Goal: Task Accomplishment & Management: Use online tool/utility

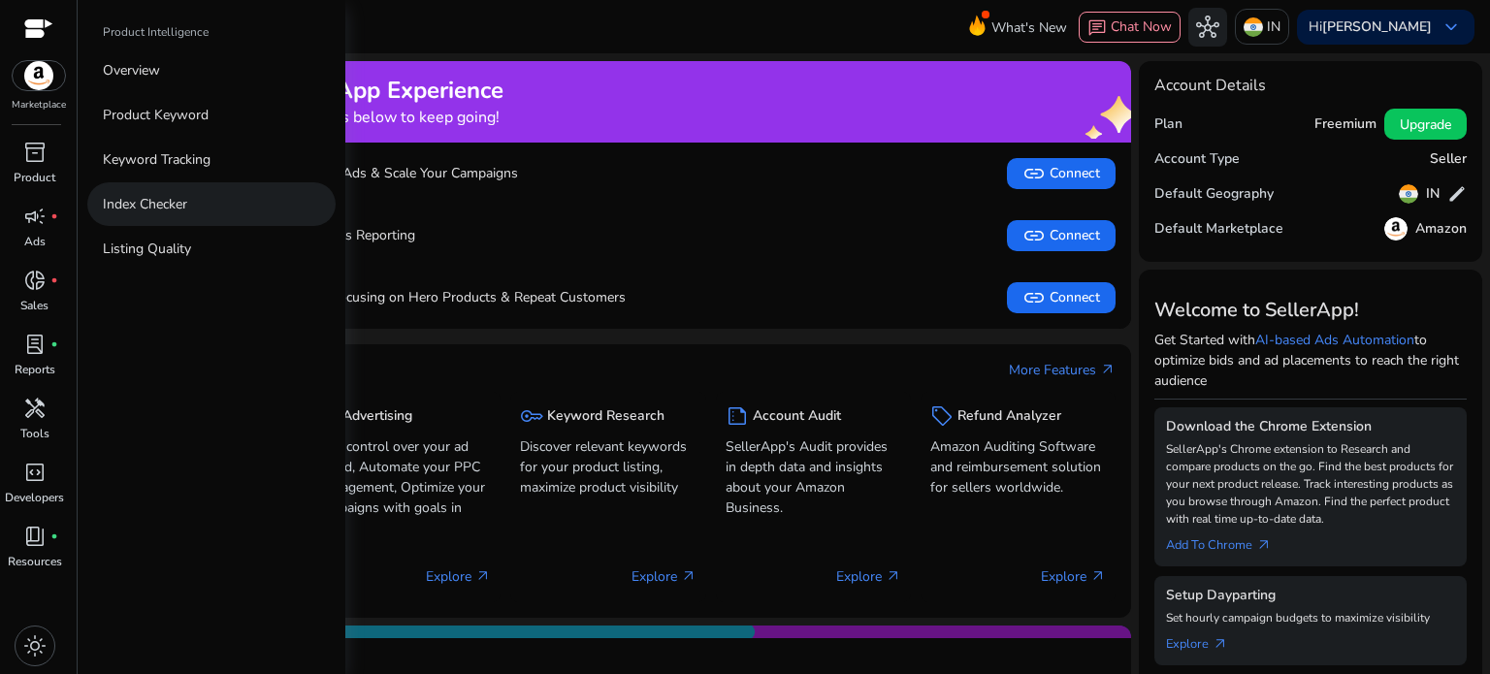
click at [175, 206] on p "Index Checker" at bounding box center [145, 204] width 84 height 20
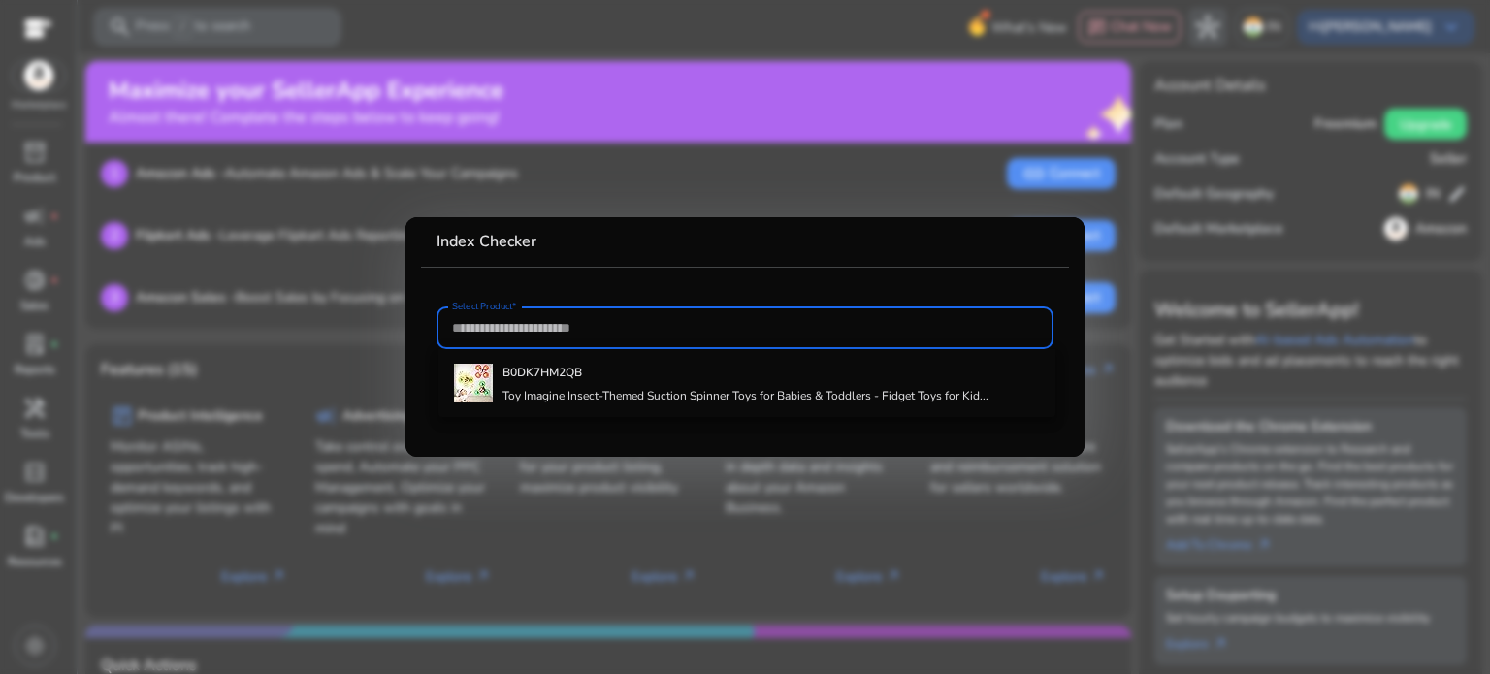
paste input "**********"
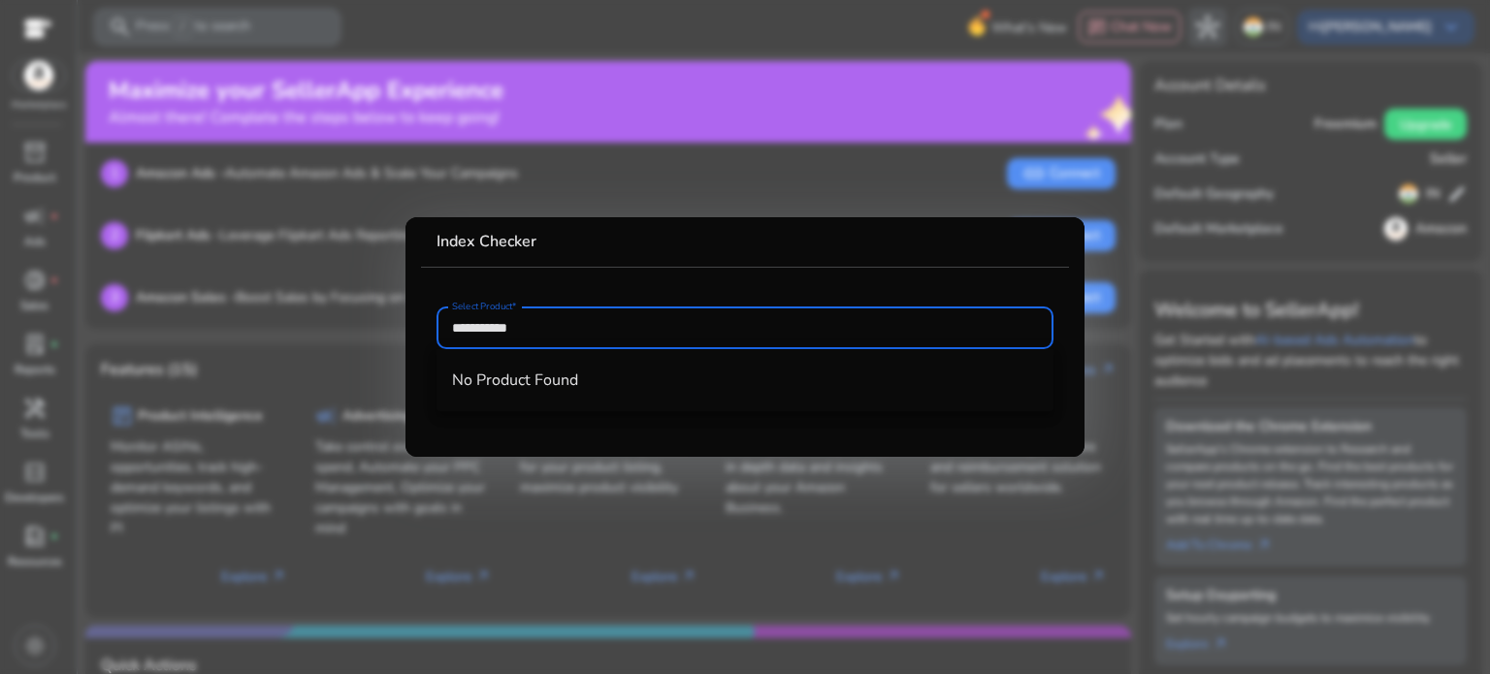
type input "**********"
click at [621, 320] on input "**********" at bounding box center [745, 327] width 586 height 21
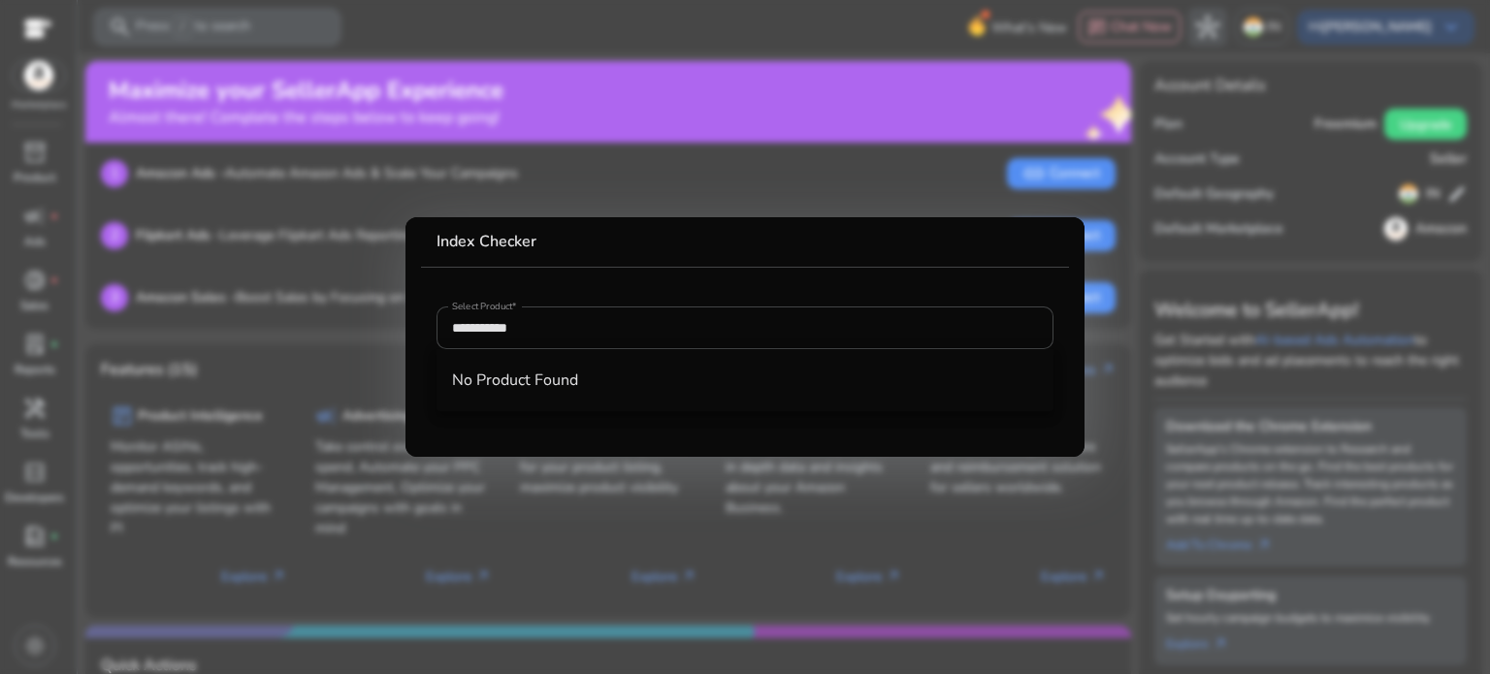
click at [254, 258] on div at bounding box center [745, 337] width 1490 height 674
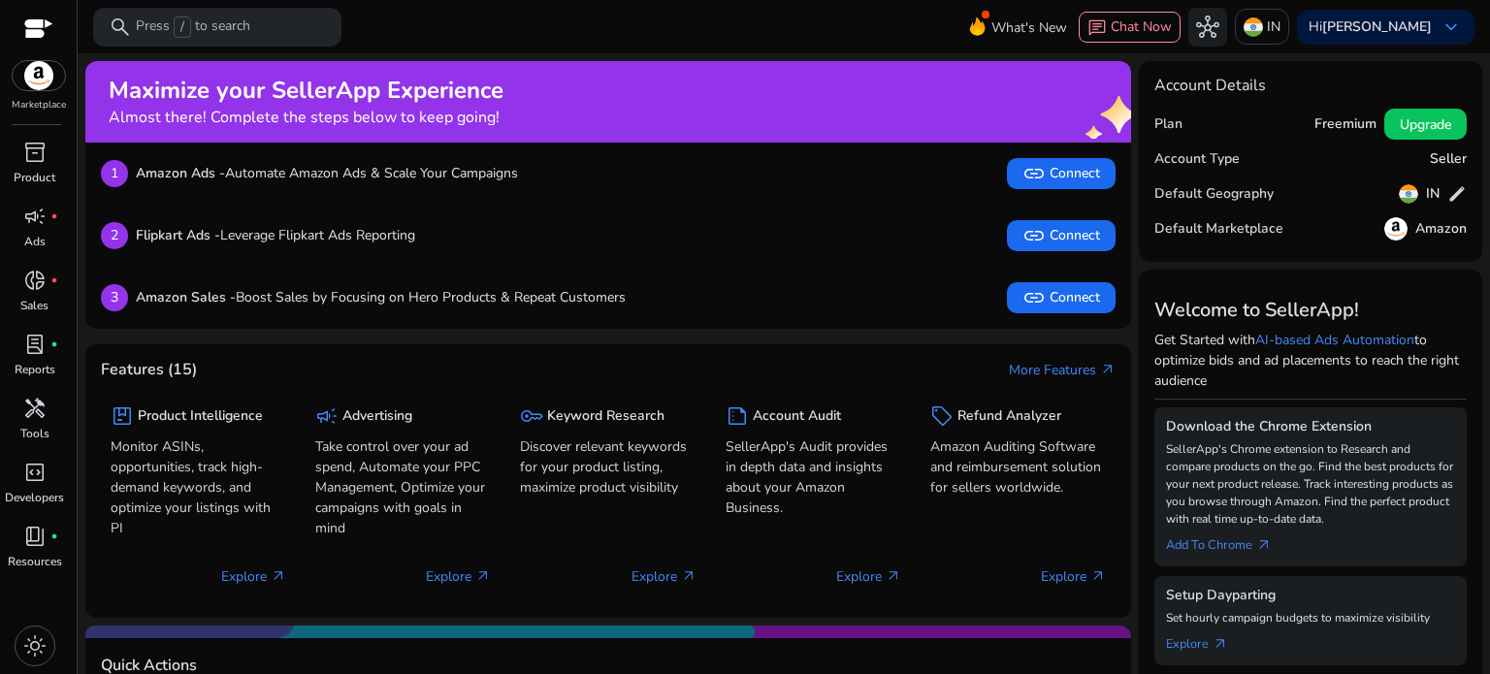
drag, startPoint x: 1478, startPoint y: 222, endPoint x: 1489, endPoint y: 430, distance: 207.9
click at [1489, 430] on mat-sidenav-content "search Press / to search What's New chat Chat Now hub IN Hi [PERSON_NAME] keybo…" at bounding box center [784, 337] width 1412 height 674
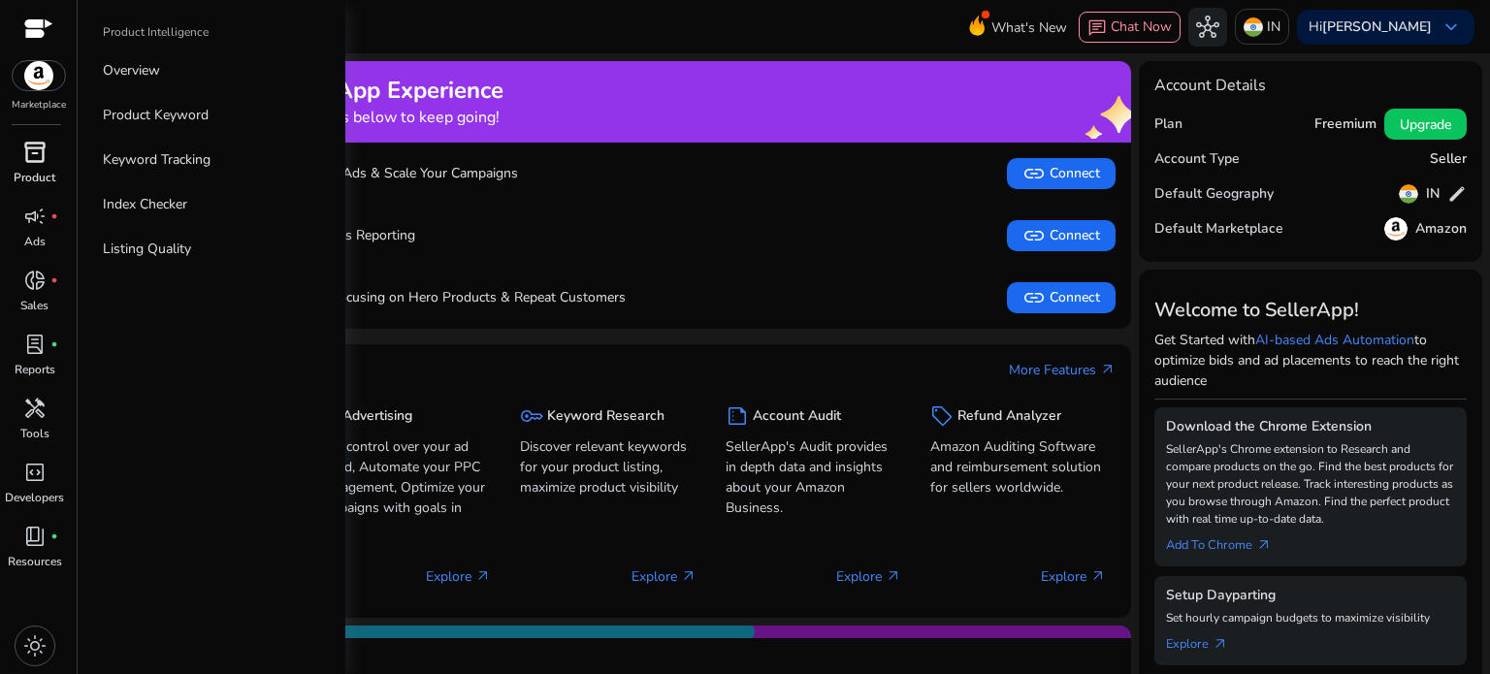
click at [30, 171] on p "Product" at bounding box center [35, 177] width 42 height 17
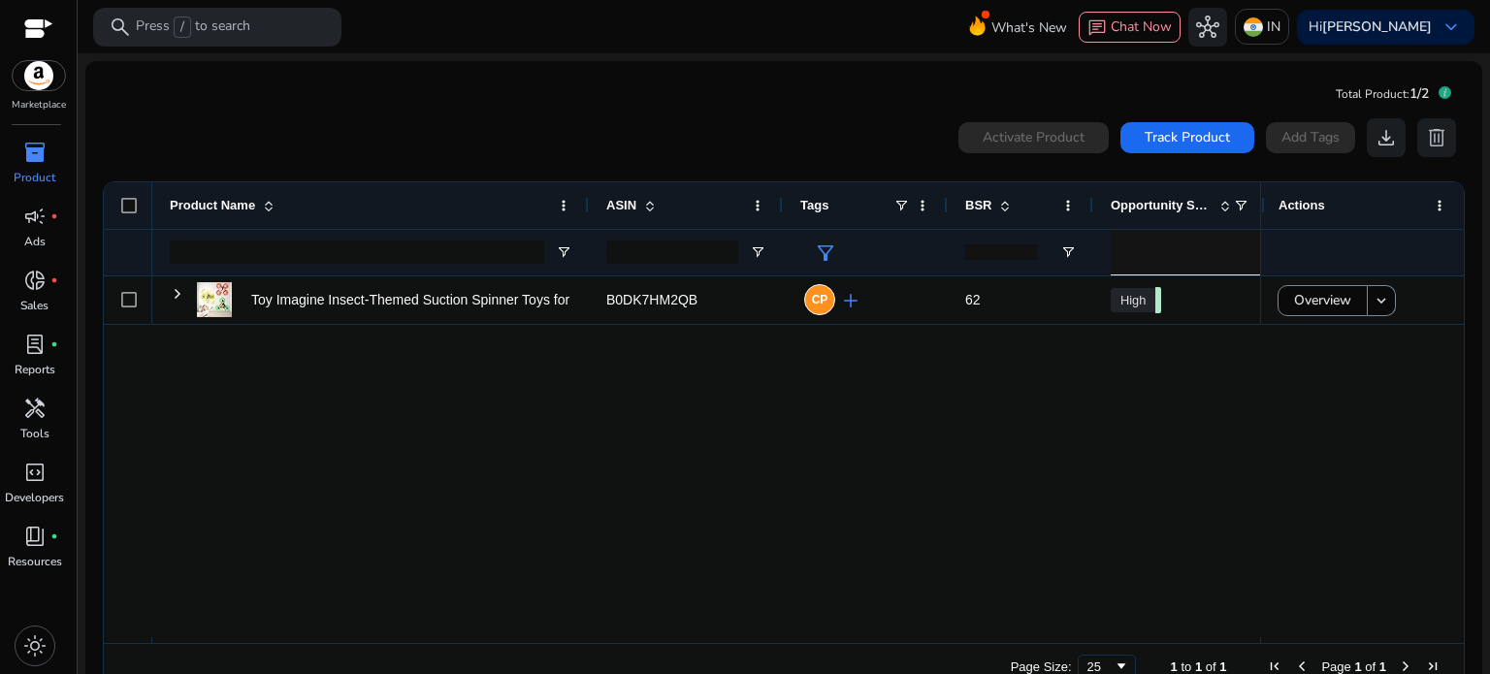
click at [601, 377] on div "Toy Imagine Insect-Themed Suction Spinner Toys for Babies & Toddlers... B0DK7HM…" at bounding box center [706, 456] width 1108 height 361
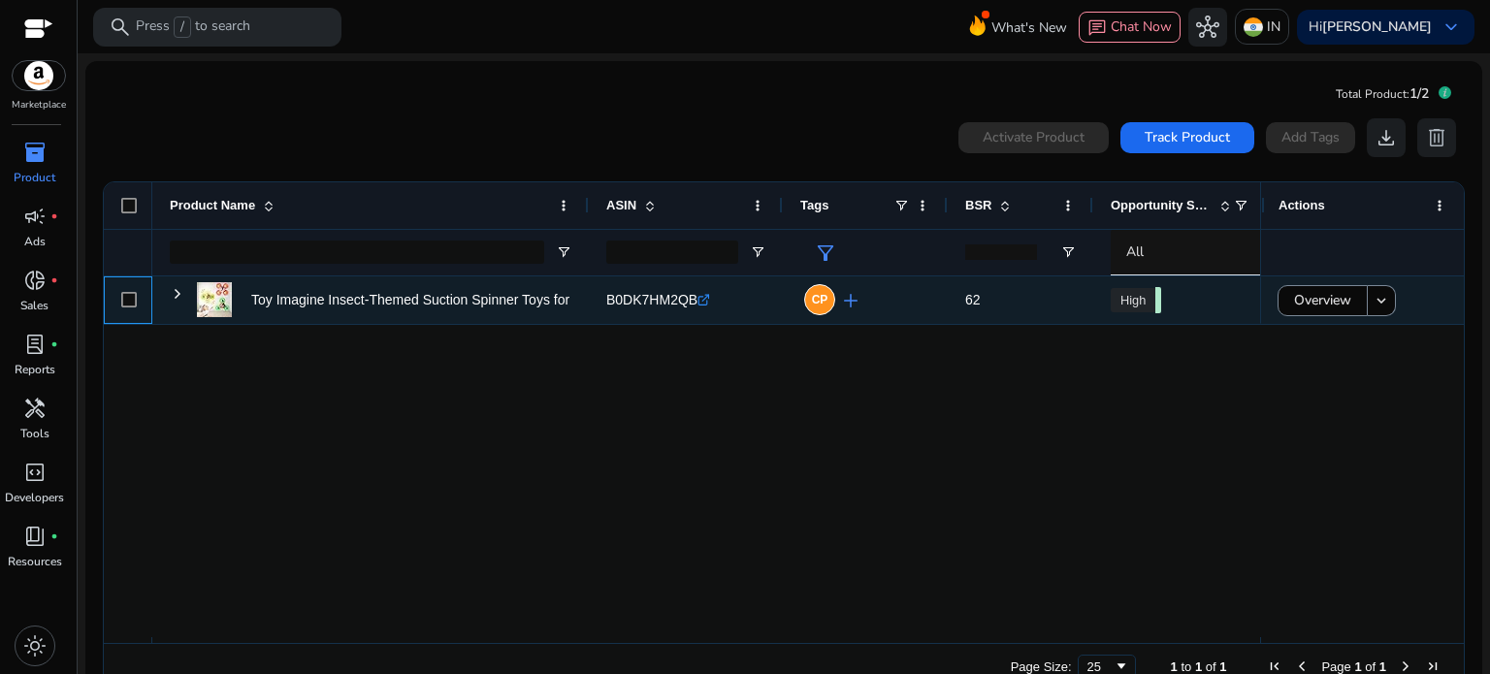
click at [129, 309] on div at bounding box center [129, 300] width 16 height 40
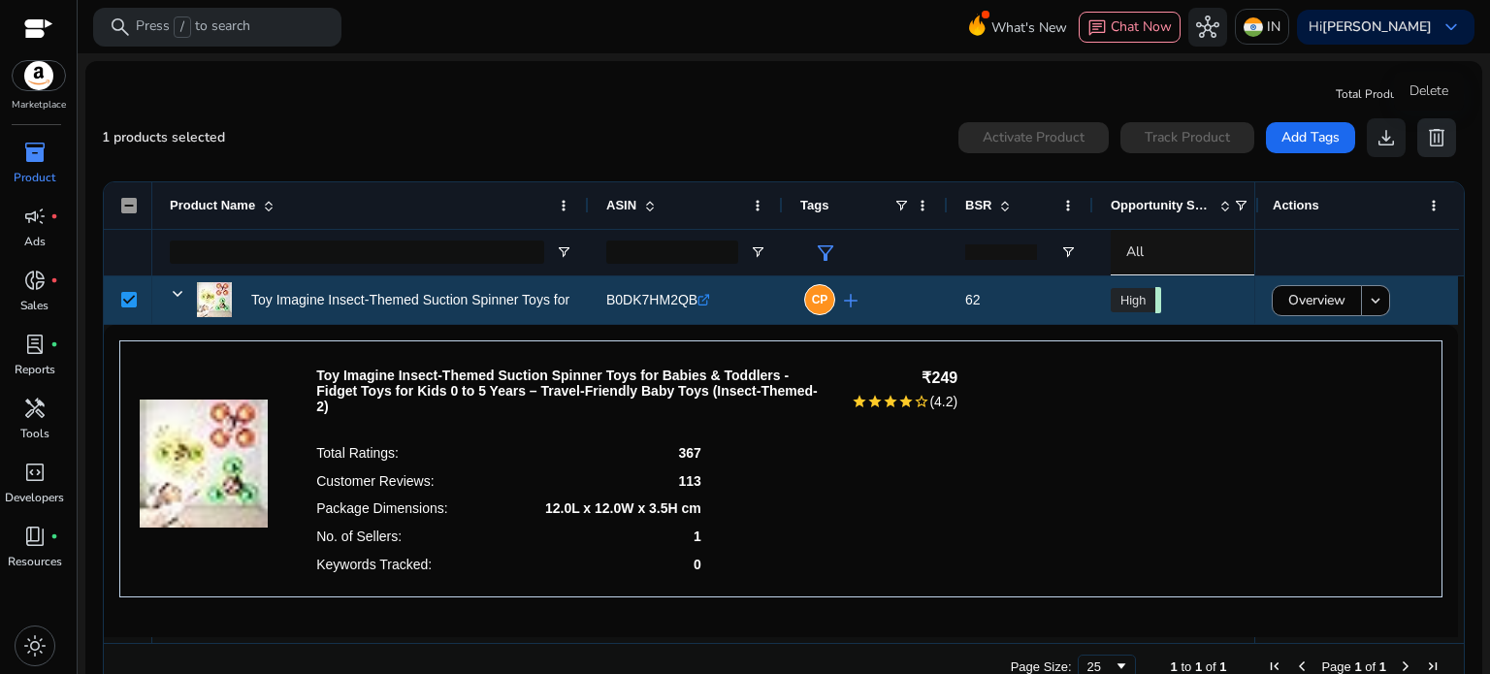
click at [1428, 136] on span "delete" at bounding box center [1436, 137] width 23 height 23
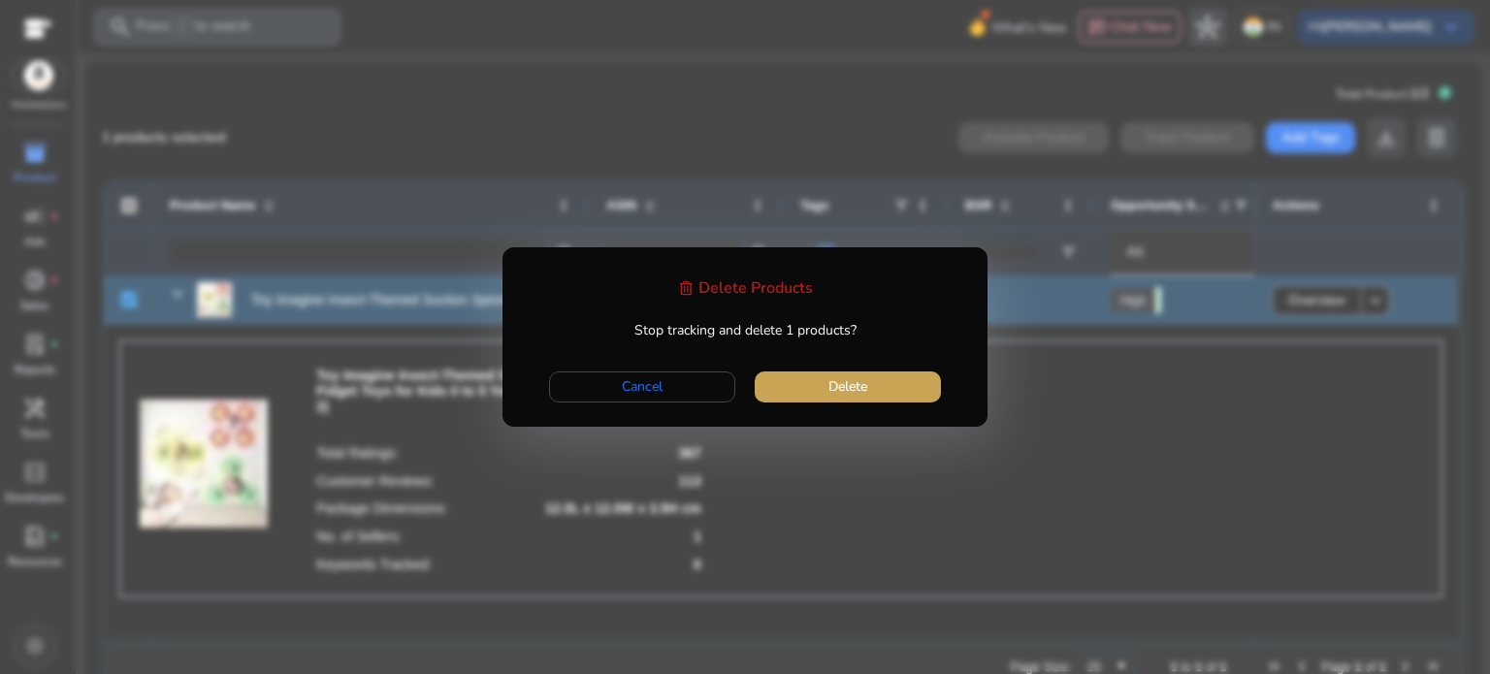
click at [869, 387] on span "button" at bounding box center [848, 387] width 186 height 47
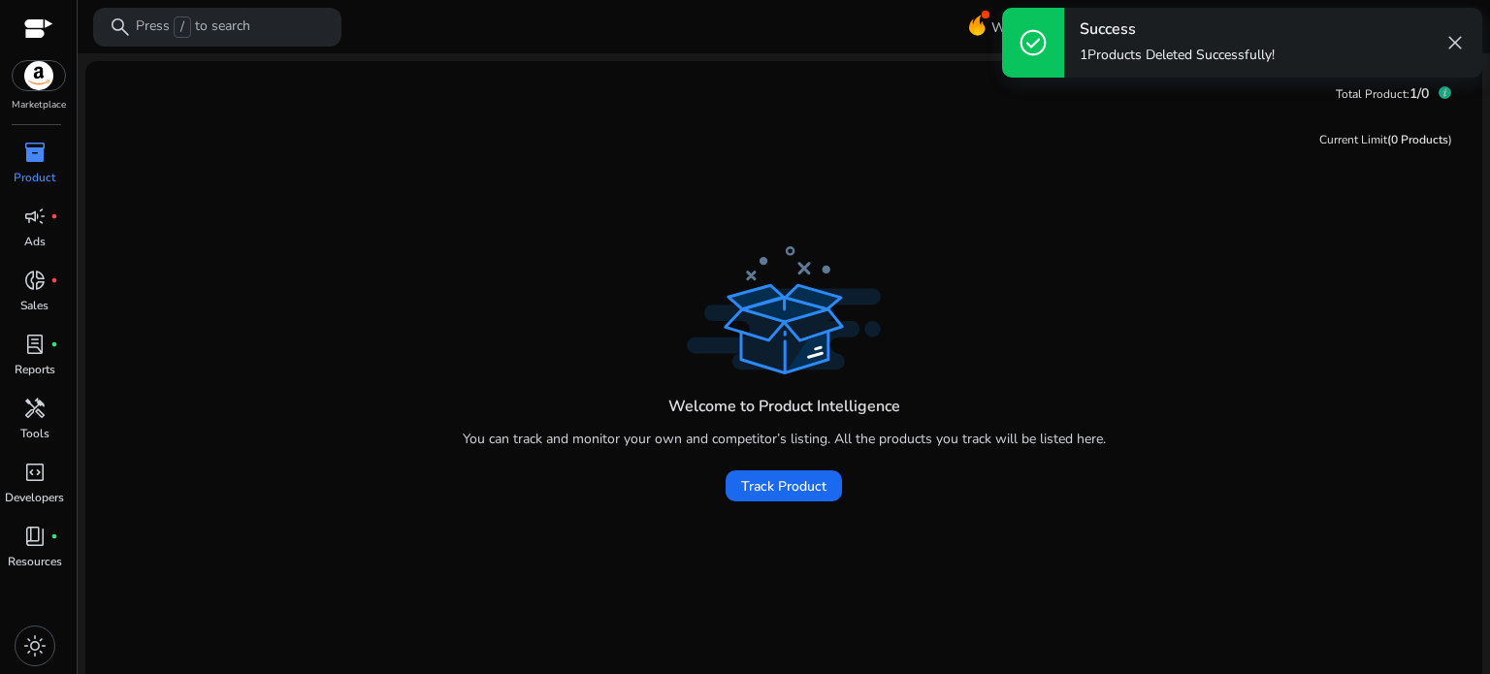
click at [1455, 46] on span "close" at bounding box center [1454, 42] width 23 height 23
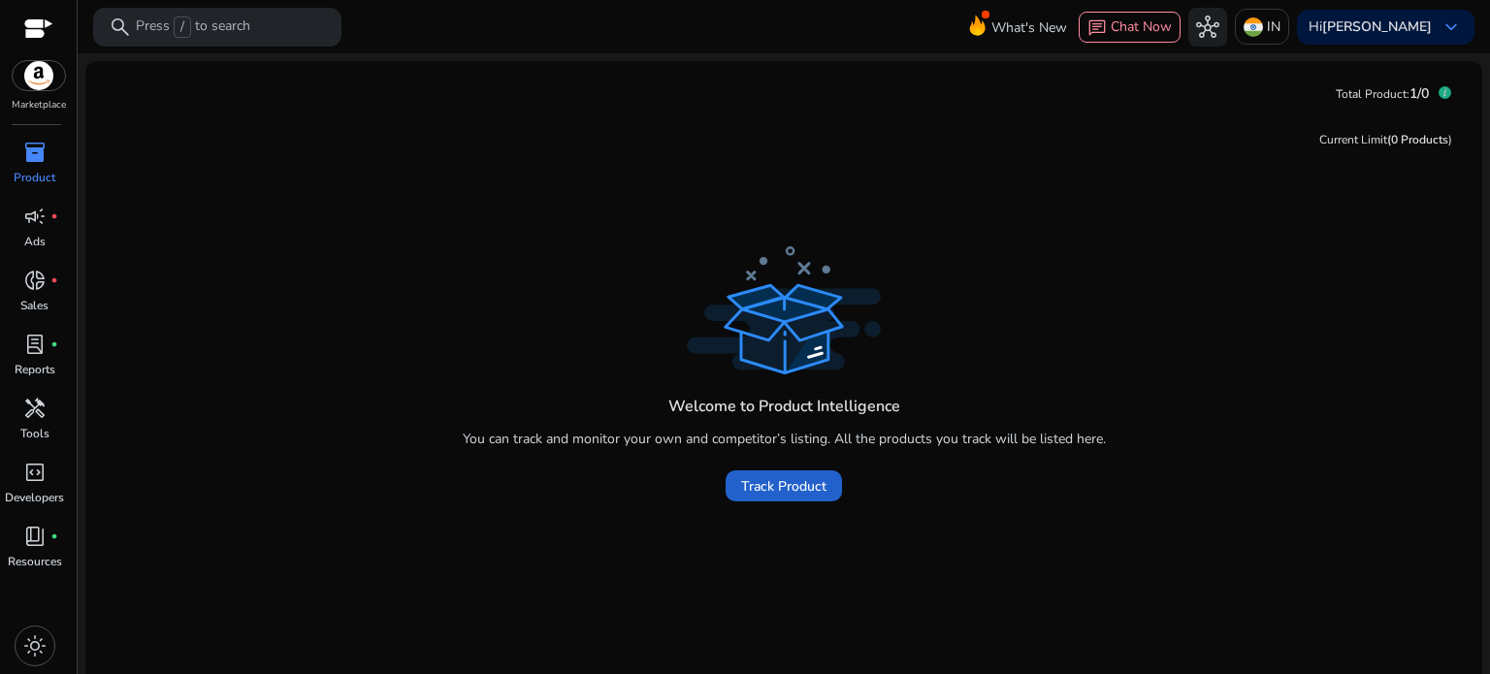
click at [774, 498] on span at bounding box center [784, 486] width 116 height 47
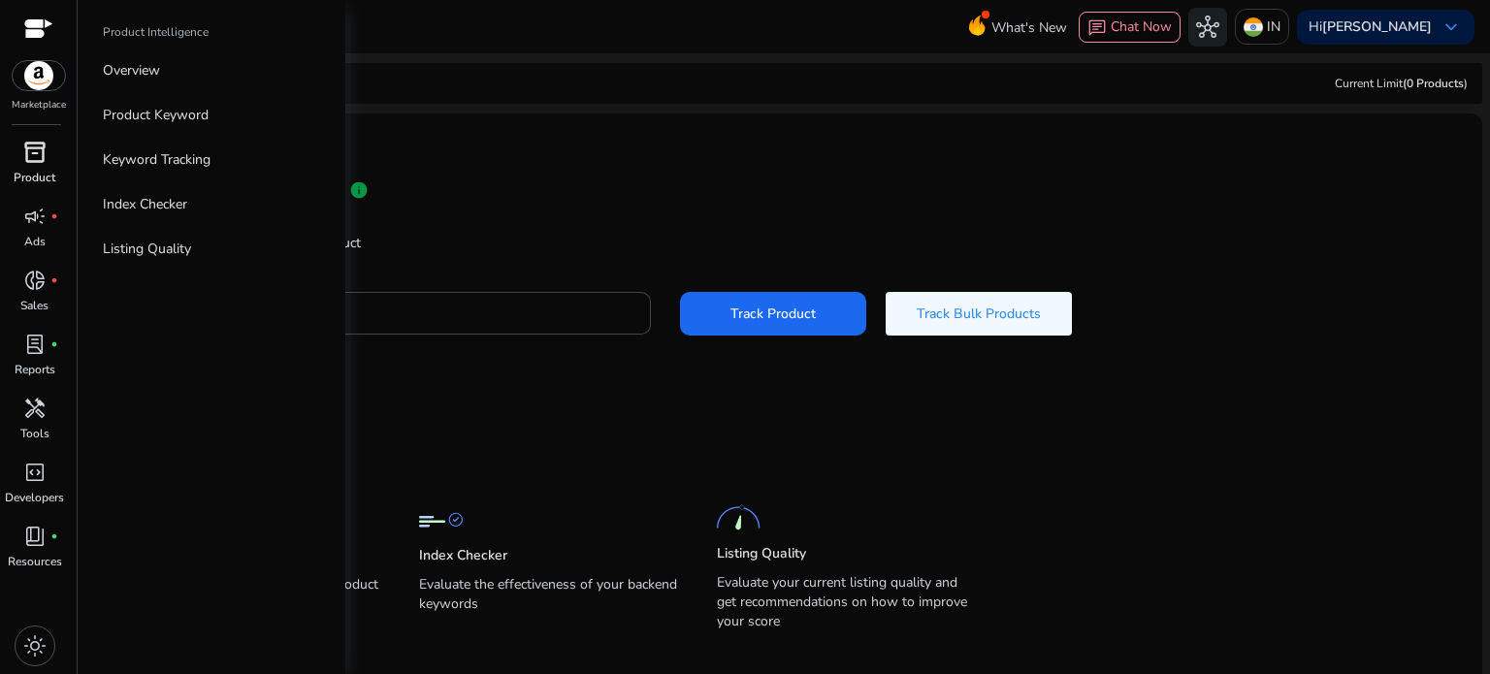
click at [58, 173] on link "inventory_2 Product" at bounding box center [34, 169] width 69 height 64
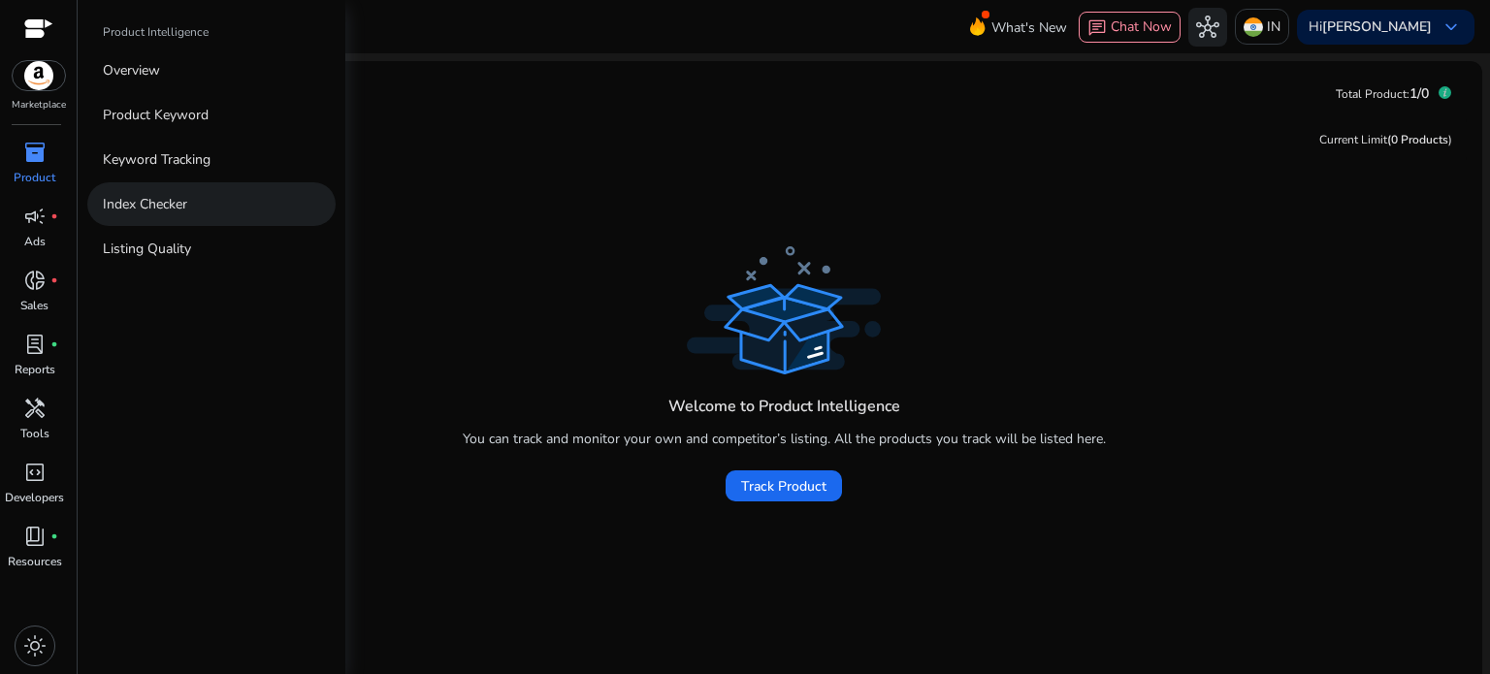
click at [161, 219] on link "Index Checker" at bounding box center [211, 204] width 248 height 44
